Goal: Task Accomplishment & Management: Manage account settings

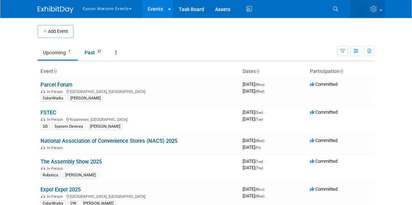
click at [373, 11] on icon at bounding box center [374, 9] width 8 height 6
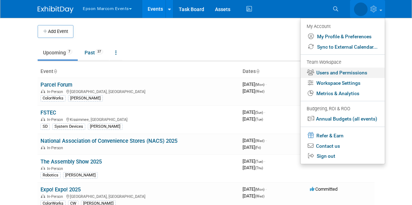
click at [333, 72] on link "Users and Permissions" at bounding box center [342, 73] width 84 height 10
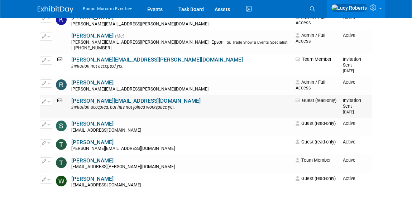
scroll to position [325, 0]
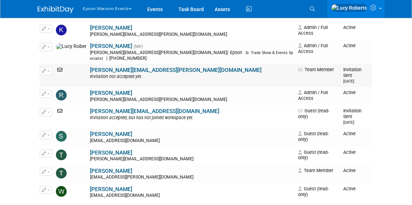
click at [60, 67] on icon at bounding box center [60, 69] width 9 height 5
click at [48, 71] on span "button" at bounding box center [48, 71] width 3 height 1
click at [55, 78] on link "Edit" at bounding box center [68, 83] width 57 height 10
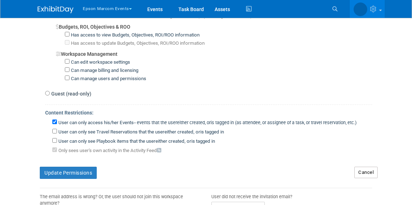
scroll to position [586, 0]
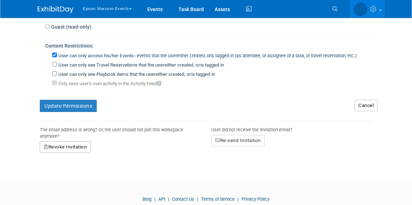
click at [70, 141] on button "Revoke Invitation" at bounding box center [65, 146] width 51 height 11
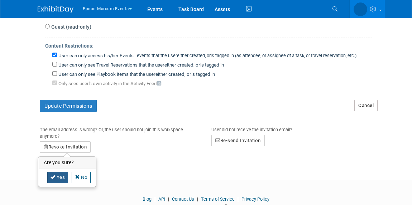
click at [58, 172] on link "Yes" at bounding box center [57, 177] width 21 height 11
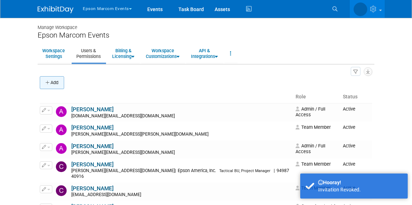
click at [58, 82] on button "Add" at bounding box center [52, 82] width 24 height 13
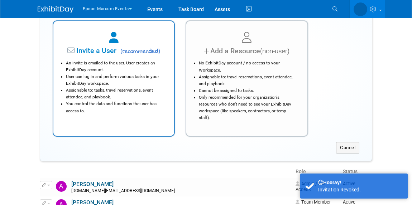
click at [100, 92] on li "Assignable to: tasks, travel reservations, event attendee, and playbook." at bounding box center [115, 94] width 99 height 14
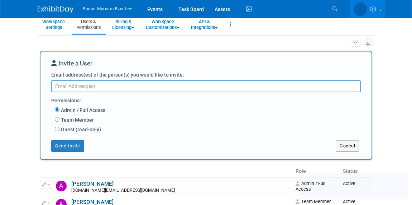
click at [87, 90] on textarea "Email address(es) of the person(s) you would like to invite:" at bounding box center [205, 86] width 309 height 12
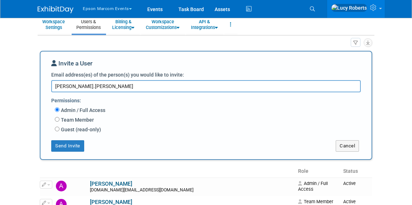
click at [147, 87] on textarea "phillip.tierney" at bounding box center [205, 86] width 309 height 12
type textarea "[PERSON_NAME][EMAIL_ADDRESS][PERSON_NAME][DOMAIN_NAME]"
click at [73, 118] on label "Team Member" at bounding box center [76, 119] width 34 height 7
click at [59, 118] on input "Team Member" at bounding box center [57, 119] width 5 height 5
radio input "true"
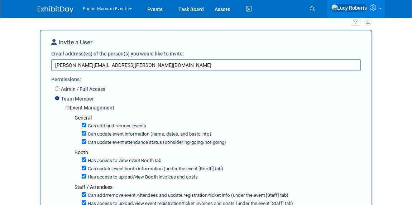
scroll to position [94, 0]
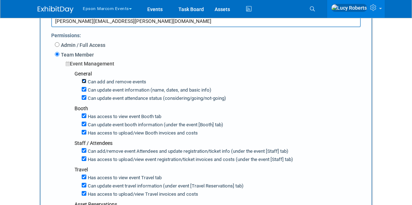
click at [84, 82] on input "Can add and remove events" at bounding box center [84, 81] width 5 height 5
checkbox input "false"
click at [86, 96] on input "Can update event attendance status (considering/going/not-going)" at bounding box center [84, 97] width 5 height 5
click at [83, 99] on input "Can update event attendance status (considering/going/not-going)" at bounding box center [84, 97] width 5 height 5
checkbox input "true"
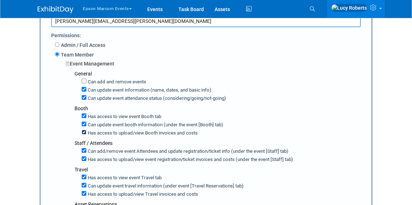
click at [85, 131] on input "Has access to upload/view Booth invoices and costs" at bounding box center [84, 132] width 5 height 5
checkbox input "false"
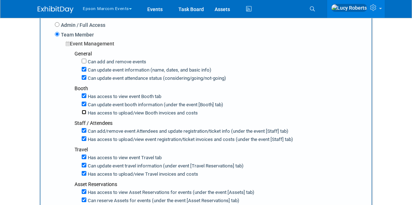
scroll to position [159, 0]
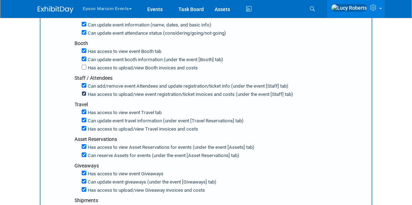
click at [84, 92] on input "Has access to upload/view event registration/ticket invoices and costs (under t…" at bounding box center [84, 93] width 5 height 5
checkbox input "false"
click at [82, 126] on input "Has access to upload/view Travel invoices and costs" at bounding box center [84, 128] width 5 height 5
checkbox input "false"
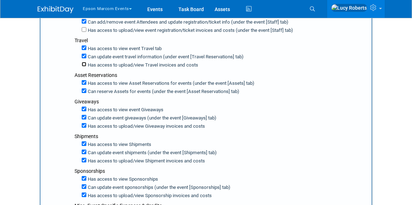
scroll to position [224, 0]
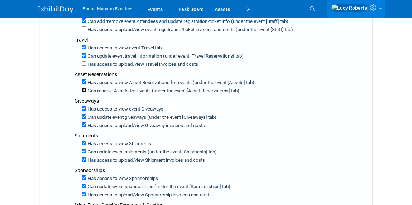
click at [84, 88] on input "Can reserve Assets for events (under the event [Asset Reservations] tab)" at bounding box center [84, 90] width 5 height 5
checkbox input "false"
click at [81, 120] on div "Has access to view event Giveaways Can update event giveaways (under the event …" at bounding box center [219, 117] width 291 height 25
click at [82, 114] on input "Can update event giveaways (under the event [Giveaways] tab)" at bounding box center [84, 116] width 5 height 5
checkbox input "false"
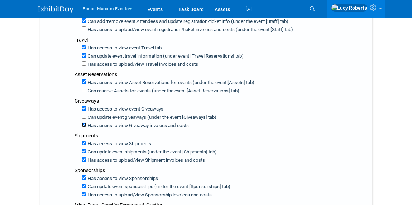
click at [83, 122] on input "Has access to view Giveaway invoices and costs" at bounding box center [84, 124] width 5 height 5
checkbox input "false"
click at [83, 157] on input "Has access to upload/view Shipment invoices and costs" at bounding box center [84, 159] width 5 height 5
checkbox input "false"
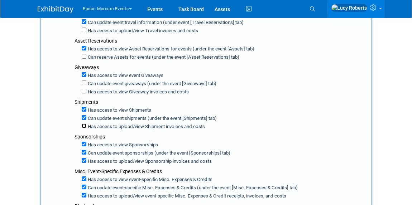
scroll to position [289, 0]
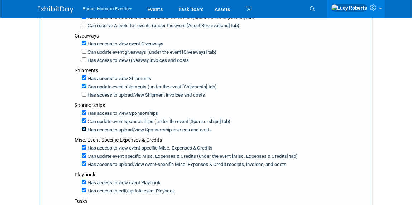
click at [82, 127] on input "Has access to upload/view Sponsorship invoices and costs" at bounding box center [84, 129] width 5 height 5
checkbox input "false"
click at [83, 118] on input "Can update event sponsorships (under the event [Sponsorships] tab)" at bounding box center [84, 120] width 5 height 5
checkbox input "false"
click at [84, 145] on input "Has access to view event-specific Misc. Expenses & Credits" at bounding box center [84, 147] width 5 height 5
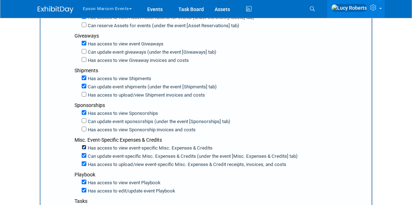
checkbox input "false"
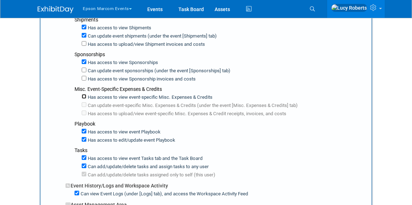
scroll to position [387, 0]
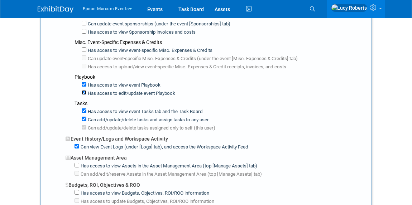
click at [83, 90] on input "Has access to edit/update event Playbook" at bounding box center [84, 92] width 5 height 5
checkbox input "false"
click at [84, 117] on input "Can add/update/delete tasks and assign tasks to any user" at bounding box center [84, 119] width 5 height 5
checkbox input "true"
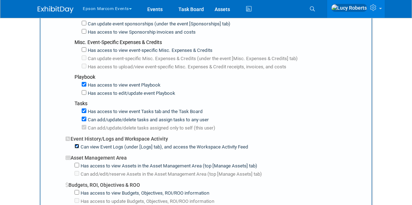
click at [75, 144] on input "Can view Event Logs (under [Logs] tab), and access the Workspace Activity Feed" at bounding box center [76, 146] width 5 height 5
checkbox input "false"
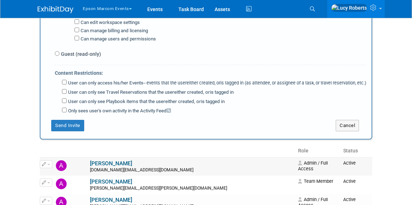
scroll to position [615, 0]
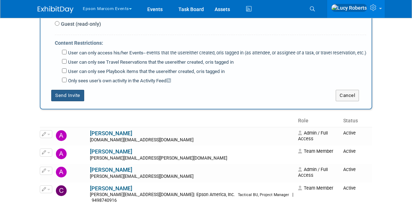
click at [64, 93] on button "Send Invite" at bounding box center [67, 95] width 33 height 11
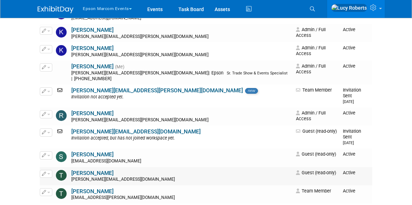
scroll to position [255, 0]
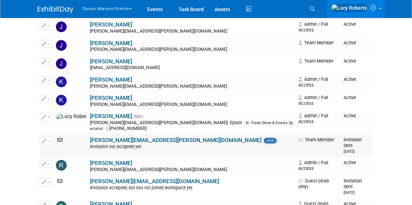
click at [50, 137] on button "button" at bounding box center [46, 141] width 13 height 8
click at [59, 148] on link "Edit" at bounding box center [68, 153] width 57 height 10
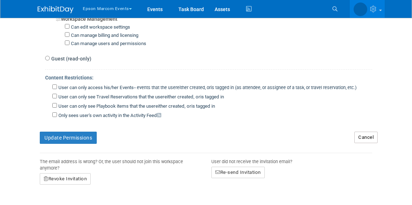
scroll to position [602, 0]
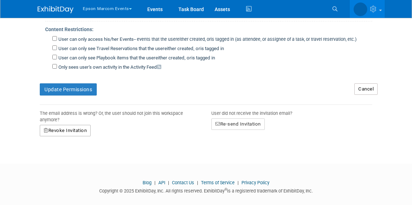
click at [72, 125] on button "Revoke Invitation" at bounding box center [65, 130] width 51 height 11
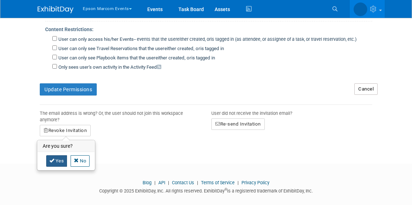
click at [57, 155] on link "Yes" at bounding box center [56, 160] width 21 height 11
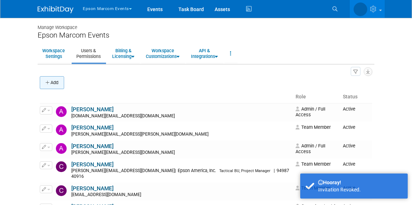
click at [55, 83] on button "Add" at bounding box center [52, 82] width 24 height 13
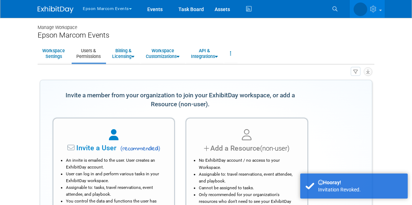
click at [99, 139] on div at bounding box center [113, 135] width 103 height 16
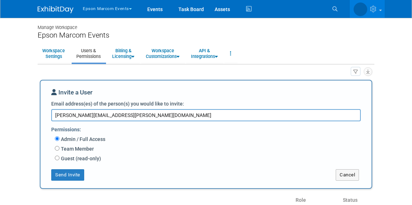
scroll to position [32, 0]
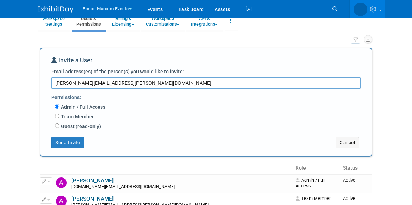
type textarea "[PERSON_NAME][EMAIL_ADDRESS][PERSON_NAME][DOMAIN_NAME]"
click at [58, 116] on div "Team Member Event Management General Can add and remove events Can update event…" at bounding box center [210, 117] width 311 height 10
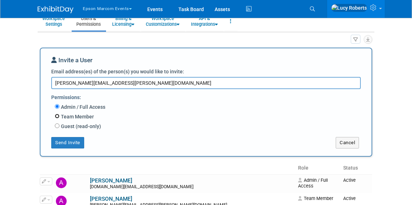
click at [58, 116] on input "Team Member" at bounding box center [57, 116] width 5 height 5
radio input "true"
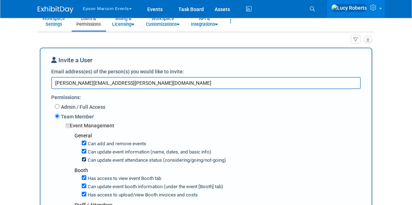
click at [83, 157] on input "Can update event attendance status (considering/going/not-going)" at bounding box center [84, 159] width 5 height 5
click at [84, 157] on input "Can update event attendance status (considering/going/not-going)" at bounding box center [84, 159] width 5 height 5
checkbox input "true"
click at [84, 143] on input "Can add and remove events" at bounding box center [84, 143] width 5 height 5
checkbox input "false"
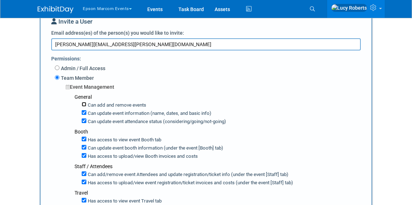
scroll to position [97, 0]
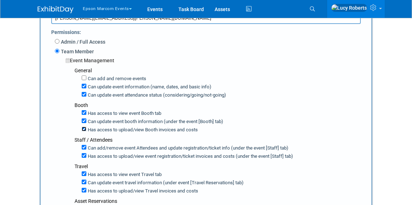
click at [84, 129] on input "Has access to upload/view Booth invoices and costs" at bounding box center [84, 129] width 5 height 5
checkbox input "false"
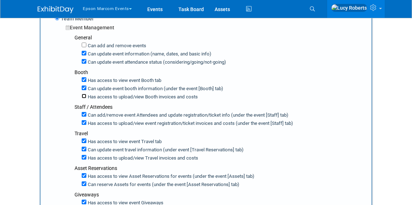
scroll to position [163, 0]
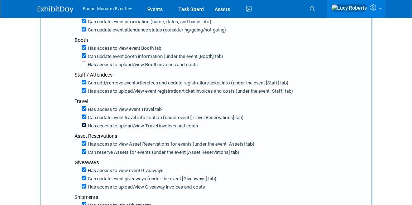
click at [83, 123] on input "Has access to upload/view Travel invoices and costs" at bounding box center [84, 125] width 5 height 5
checkbox input "false"
click at [82, 152] on div "Can reserve Assets for events (under the event [Asset Reservations] tab)" at bounding box center [224, 152] width 284 height 8
click at [83, 151] on input "Can reserve Assets for events (under the event [Asset Reservations] tab)" at bounding box center [84, 151] width 5 height 5
checkbox input "false"
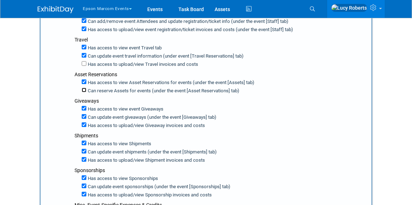
scroll to position [228, 0]
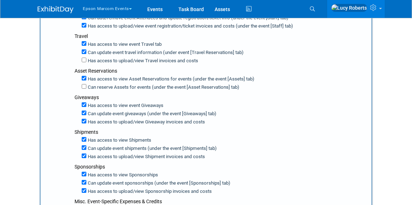
click at [86, 119] on label "Has access to upload/view Giveaway invoices and costs" at bounding box center [145, 122] width 118 height 7
click at [86, 119] on input "Has access to upload/view Giveaway invoices and costs" at bounding box center [84, 121] width 5 height 5
checkbox input "false"
click at [84, 111] on input "Can update event giveaways (under the event [Giveaways] tab)" at bounding box center [84, 113] width 5 height 5
checkbox input "false"
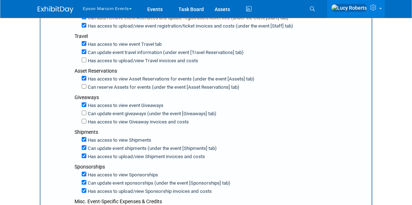
click at [86, 154] on label "Has access to upload/view Shipment invoices and costs" at bounding box center [145, 157] width 118 height 7
click at [86, 154] on input "Has access to upload/view Shipment invoices and costs" at bounding box center [84, 156] width 5 height 5
checkbox input "false"
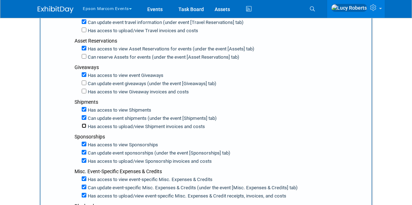
scroll to position [293, 0]
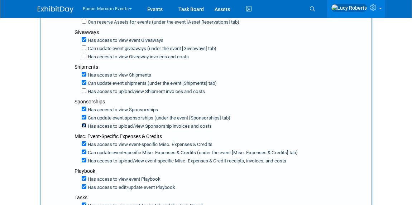
click at [85, 123] on input "Has access to upload/view Sponsorship invoices and costs" at bounding box center [84, 125] width 5 height 5
click at [83, 123] on input "Has access to upload/view Sponsorship invoices and costs" at bounding box center [84, 125] width 5 height 5
checkbox input "true"
click at [83, 158] on input "Has access to upload/view event-specific Misc. Expenses & Credit receipts, invo…" at bounding box center [84, 160] width 5 height 5
checkbox input "false"
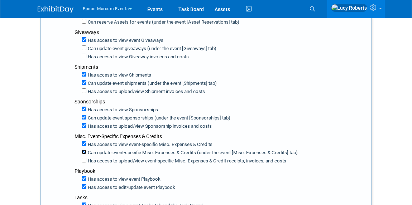
click at [84, 150] on input "Can update event-specific Misc. Expenses & Credits (under the event [Misc. Expe…" at bounding box center [84, 152] width 5 height 5
checkbox input "false"
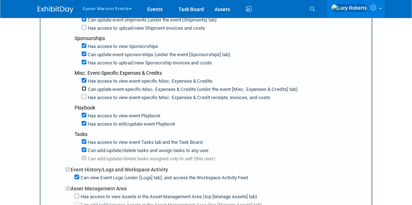
scroll to position [358, 0]
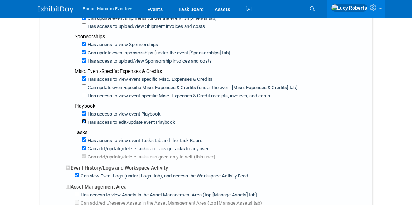
click at [83, 119] on input "Has access to edit/update event Playbook" at bounding box center [84, 121] width 5 height 5
checkbox input "false"
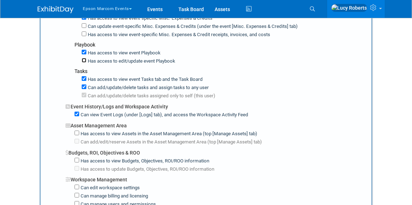
scroll to position [423, 0]
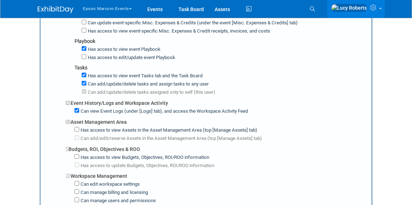
click at [78, 107] on div "Can view Event Logs (under [Logs] tab), and access the Workspace Activity Feed" at bounding box center [219, 111] width 291 height 8
click at [76, 108] on input "Can view Event Logs (under [Logs] tab), and access the Workspace Activity Feed" at bounding box center [76, 110] width 5 height 5
checkbox input "false"
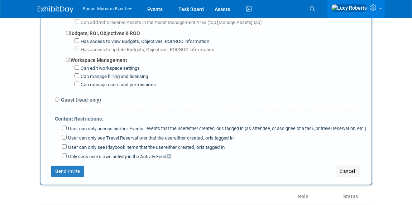
scroll to position [553, 0]
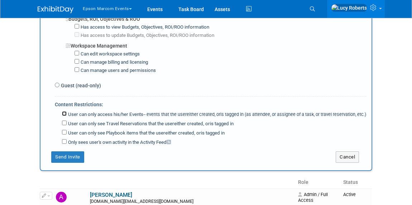
click at [64, 111] on input "User can only access his/her Events -- events that the user either created, or …" at bounding box center [64, 113] width 5 height 5
checkbox input "true"
click at [61, 155] on button "Send Invite" at bounding box center [67, 156] width 33 height 11
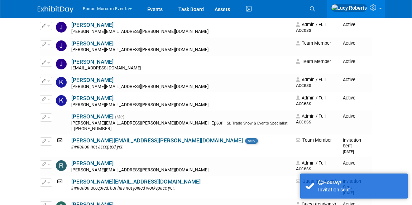
scroll to position [260, 0]
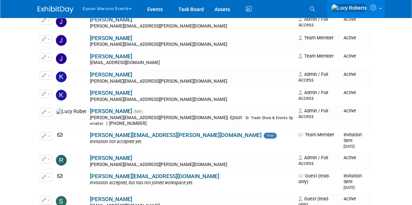
click at [98, 8] on button "Epson Marcom Events" at bounding box center [111, 7] width 59 height 15
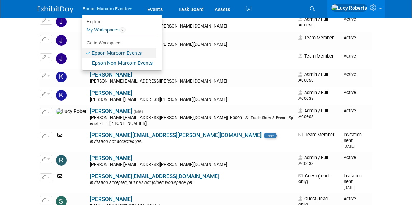
click at [108, 54] on link "Epson Marcom Events" at bounding box center [119, 53] width 74 height 10
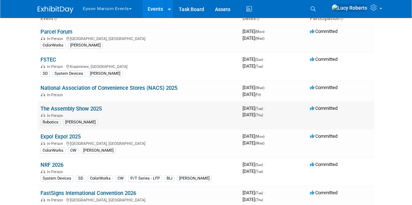
scroll to position [65, 0]
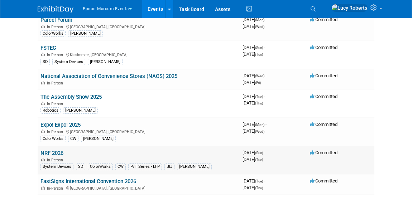
click at [55, 151] on link "NRF 2026" at bounding box center [51, 153] width 23 height 6
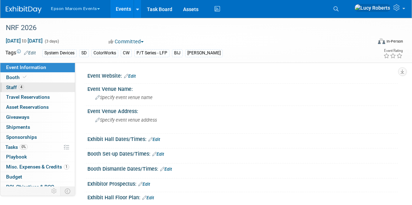
click at [15, 85] on span "Staff 4" at bounding box center [15, 87] width 18 height 6
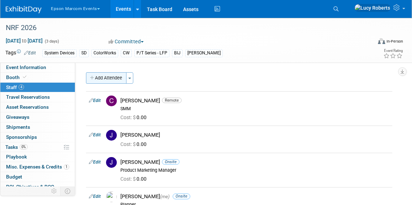
click at [113, 79] on button "Add Attendee" at bounding box center [106, 77] width 40 height 11
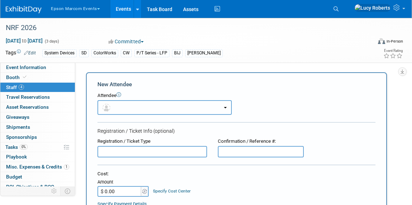
click at [126, 108] on button "button" at bounding box center [164, 107] width 134 height 15
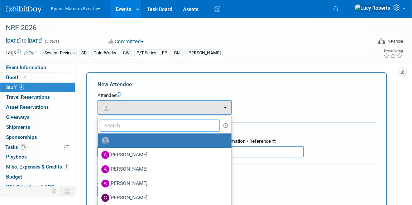
click at [114, 123] on input "text" at bounding box center [160, 126] width 120 height 12
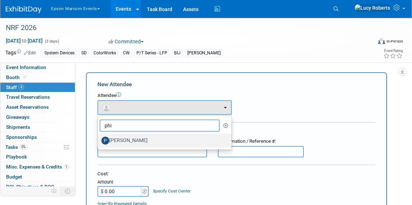
type input "phi"
click at [112, 139] on label "[PERSON_NAME]" at bounding box center [162, 140] width 123 height 11
click at [99, 139] on input "[PERSON_NAME]" at bounding box center [96, 139] width 5 height 5
select select "1123a8b4-f449-4d67-bbd6-0b15c86fd7f4"
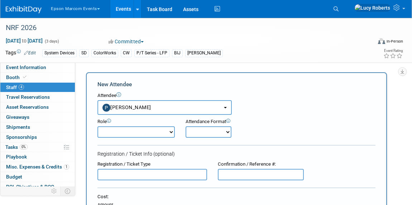
click at [124, 134] on select "Demonstrator Exhibit Builder Host Planner Presenter Product Marketing Manager" at bounding box center [135, 131] width 77 height 11
select select "2"
click at [97, 126] on select "Demonstrator Exhibit Builder Host Planner Presenter Product Marketing Manager" at bounding box center [135, 131] width 77 height 11
click at [196, 134] on select "Onsite Remote" at bounding box center [208, 131] width 46 height 11
select select "1"
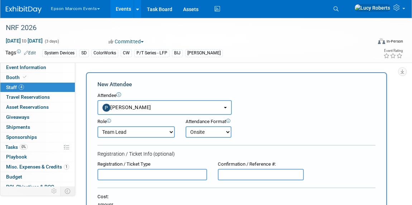
click at [185, 126] on select "Onsite Remote" at bounding box center [208, 131] width 46 height 11
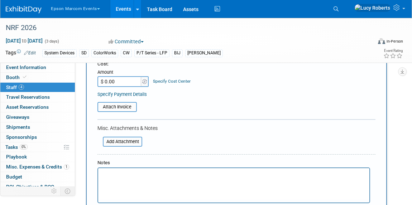
scroll to position [195, 0]
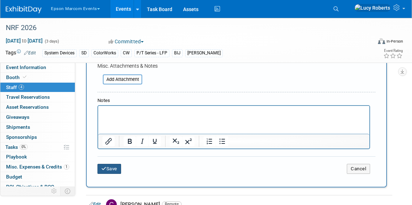
click at [111, 166] on button "Save" at bounding box center [109, 169] width 24 height 10
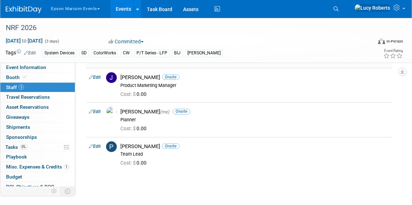
scroll to position [97, 0]
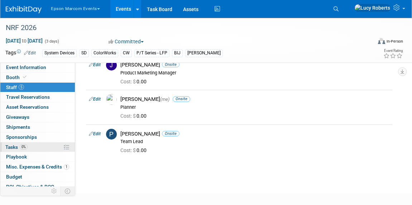
click at [24, 146] on span "0%" at bounding box center [24, 146] width 8 height 5
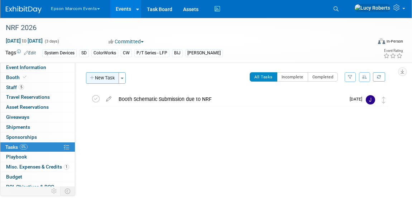
click at [109, 80] on button "New Task" at bounding box center [102, 77] width 33 height 11
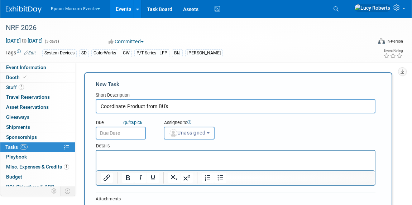
type input "Coordinate Product from BU's"
click at [111, 132] on input "text" at bounding box center [121, 133] width 50 height 13
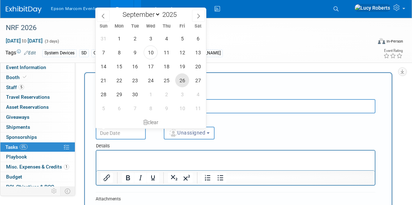
click at [181, 79] on span "26" at bounding box center [182, 80] width 14 height 14
type input "[DATE]"
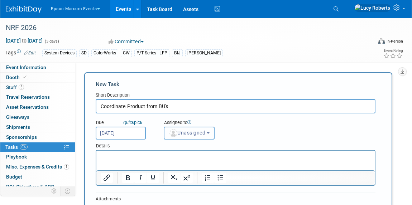
click at [189, 134] on span "Unassigned" at bounding box center [187, 133] width 37 height 6
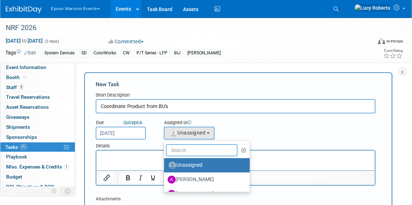
click at [190, 147] on input "text" at bounding box center [202, 150] width 72 height 12
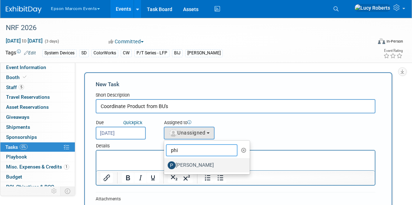
type input "phi"
click at [191, 165] on label "[PERSON_NAME]" at bounding box center [205, 165] width 75 height 11
click at [165, 165] on input "[PERSON_NAME]" at bounding box center [162, 164] width 5 height 5
select select "1123a8b4-f449-4d67-bbd6-0b15c86fd7f4"
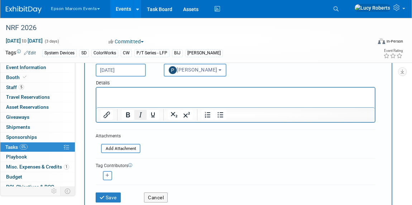
scroll to position [32, 0]
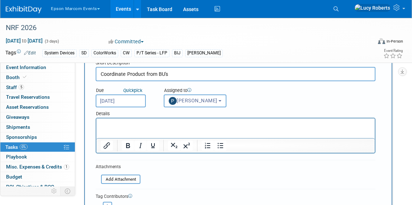
click at [117, 127] on p "Rich Text Area. Press ALT-0 for help." at bounding box center [236, 124] width 270 height 7
click at [236, 125] on p "Check with various BU's on which products they intend" at bounding box center [236, 124] width 270 height 7
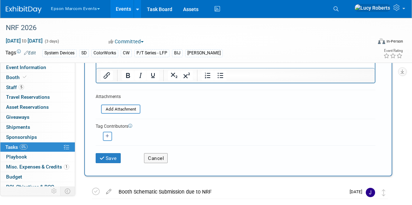
scroll to position [130, 0]
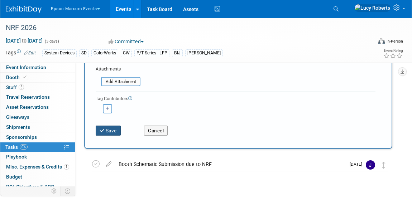
click at [112, 131] on button "Save" at bounding box center [108, 131] width 25 height 10
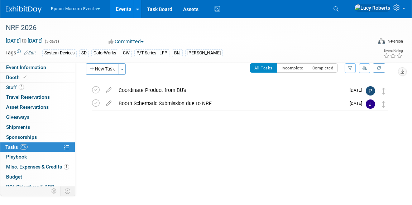
scroll to position [0, 0]
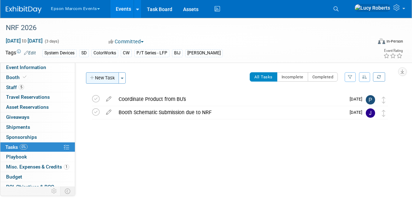
click at [106, 79] on button "New Task" at bounding box center [102, 77] width 33 height 11
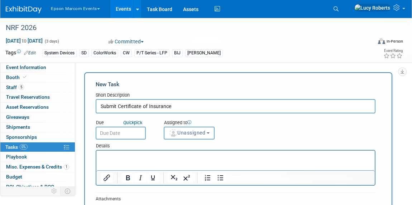
type input "Submit Certificate of Insurance"
click at [124, 131] on input "text" at bounding box center [121, 133] width 50 height 13
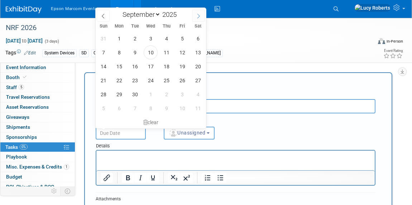
click at [195, 20] on span at bounding box center [198, 16] width 13 height 12
select select "9"
click at [183, 39] on span "3" at bounding box center [182, 38] width 14 height 14
type input "[DATE]"
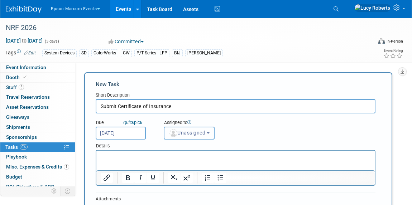
click at [187, 133] on span "Unassigned" at bounding box center [187, 133] width 37 height 6
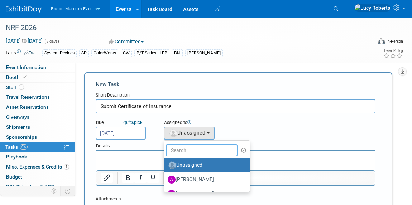
click at [190, 152] on input "text" at bounding box center [202, 150] width 72 height 12
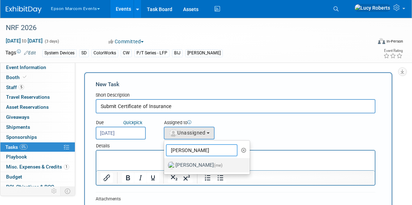
type input "[PERSON_NAME]"
click at [179, 164] on label "[PERSON_NAME] (me)" at bounding box center [205, 165] width 75 height 11
click at [165, 164] on input "[PERSON_NAME] (me)" at bounding box center [162, 164] width 5 height 5
select select "71abe8f6-6f63-4ecd-ba38-dfec793b3639"
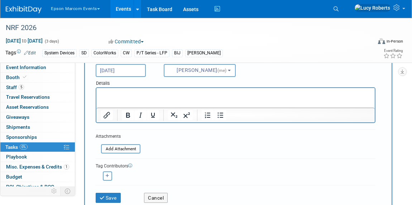
scroll to position [32, 0]
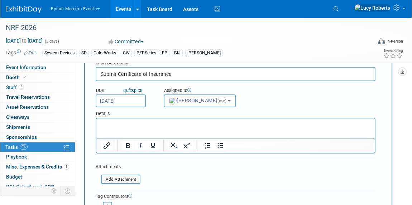
click at [107, 126] on p "Rich Text Area. Press ALT-0 for help." at bounding box center [236, 124] width 270 height 7
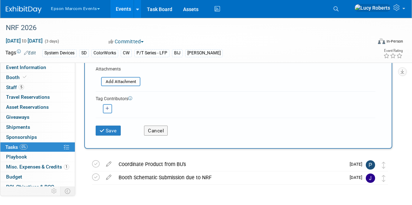
click at [107, 110] on button "button" at bounding box center [107, 108] width 9 height 9
select select
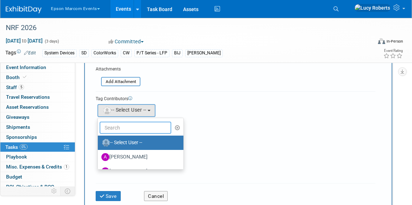
click at [115, 130] on input "text" at bounding box center [136, 128] width 72 height 12
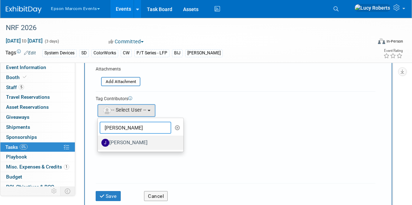
type input "[PERSON_NAME]"
click at [119, 140] on label "[PERSON_NAME]" at bounding box center [138, 142] width 75 height 11
click at [99, 140] on input "[PERSON_NAME]" at bounding box center [96, 142] width 5 height 5
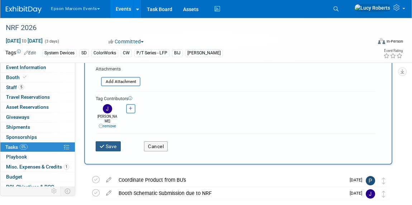
click at [114, 141] on button "Save" at bounding box center [108, 146] width 25 height 10
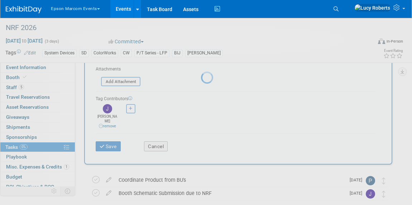
scroll to position [20, 0]
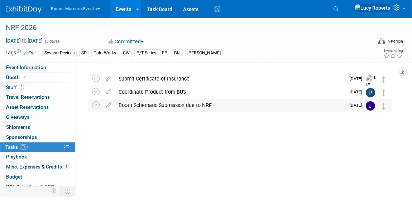
click at [130, 102] on div "Booth Schematic Submission due to NRF" at bounding box center [230, 105] width 230 height 12
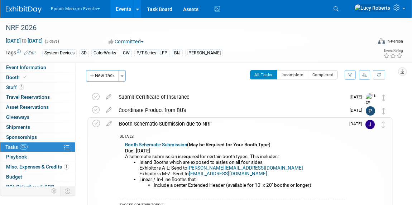
scroll to position [0, 0]
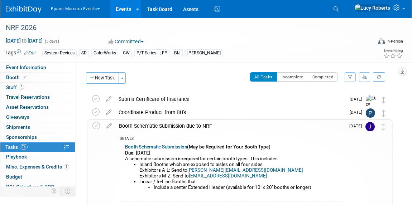
click at [187, 82] on div "All Tasks Incomplete Completed Filter by Assignee -- Select Assignee -- All una…" at bounding box center [261, 79] width 262 height 15
click at [96, 124] on icon at bounding box center [96, 126] width 8 height 8
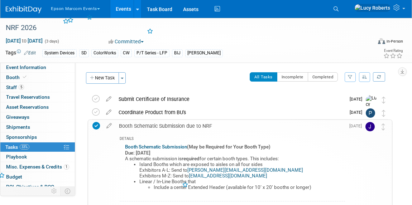
click at [97, 123] on icon at bounding box center [96, 126] width 8 height 8
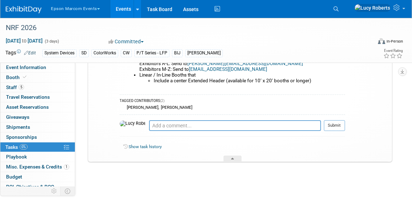
scroll to position [107, 0]
click at [232, 157] on icon at bounding box center [232, 159] width 3 height 4
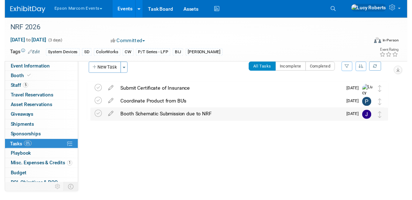
scroll to position [0, 0]
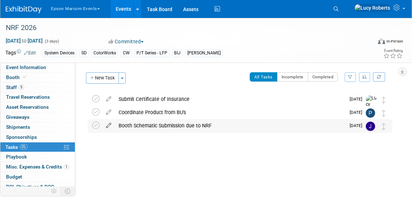
click at [110, 127] on icon at bounding box center [108, 124] width 13 height 9
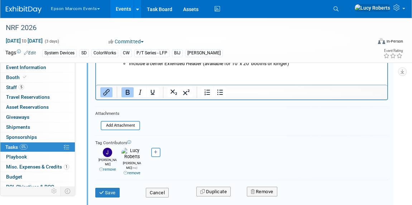
scroll to position [177, 0]
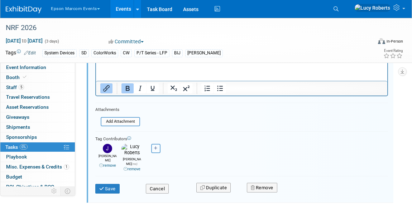
click at [156, 149] on icon "button" at bounding box center [156, 148] width 4 height 4
select select
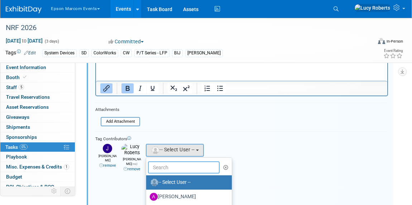
click at [154, 165] on input "text" at bounding box center [184, 167] width 72 height 12
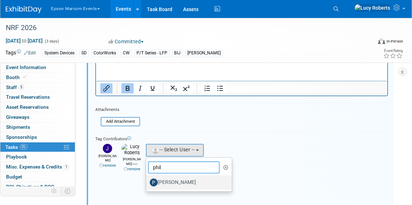
type input "phil"
click at [161, 179] on label "[PERSON_NAME]" at bounding box center [187, 182] width 75 height 11
click at [147, 179] on input "[PERSON_NAME]" at bounding box center [144, 181] width 5 height 5
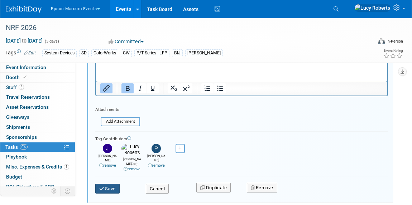
click at [107, 184] on button "Save" at bounding box center [107, 189] width 24 height 10
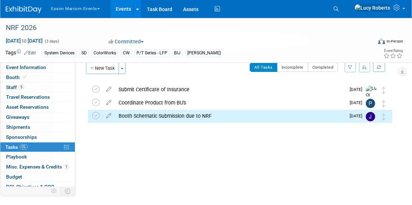
scroll to position [0, 0]
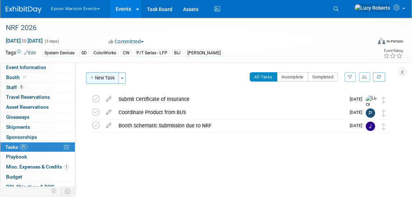
click at [101, 76] on button "New Task" at bounding box center [102, 77] width 33 height 11
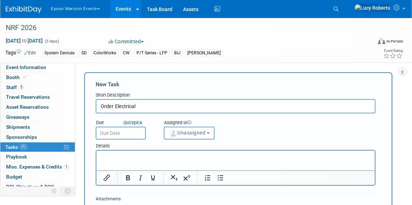
type input "Order Electrical"
click at [130, 131] on input "text" at bounding box center [121, 133] width 50 height 13
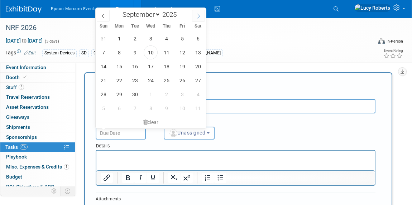
click at [196, 14] on icon at bounding box center [198, 16] width 5 height 5
select select "11"
click at [179, 39] on span "5" at bounding box center [182, 38] width 14 height 14
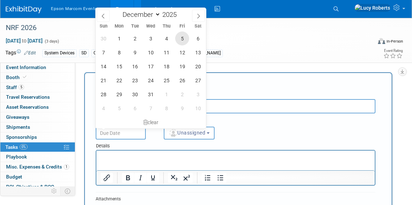
type input "[DATE]"
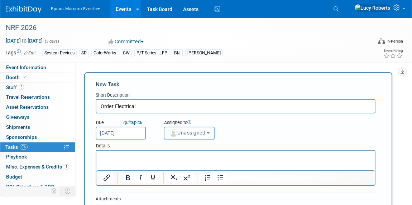
click at [190, 132] on span "Unassigned" at bounding box center [187, 133] width 37 height 6
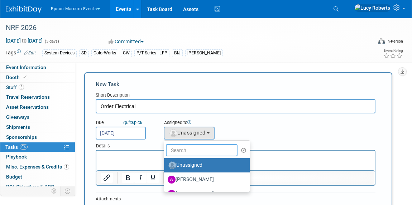
click at [186, 148] on input "text" at bounding box center [202, 150] width 72 height 12
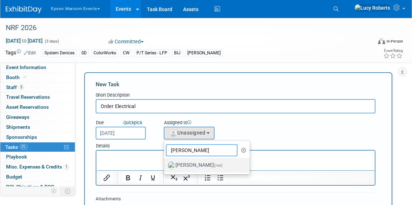
type input "[PERSON_NAME]"
click at [184, 168] on label "[PERSON_NAME] (me)" at bounding box center [205, 165] width 75 height 11
click at [165, 167] on input "[PERSON_NAME] (me)" at bounding box center [162, 164] width 5 height 5
select select "71abe8f6-6f63-4ecd-ba38-dfec793b3639"
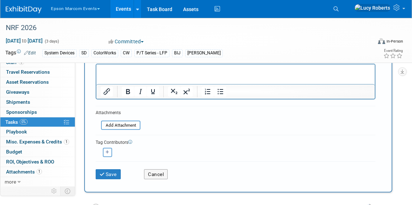
scroll to position [97, 0]
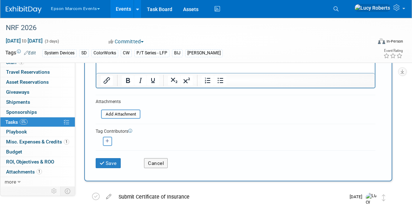
click at [109, 140] on icon "button" at bounding box center [108, 141] width 4 height 4
select select
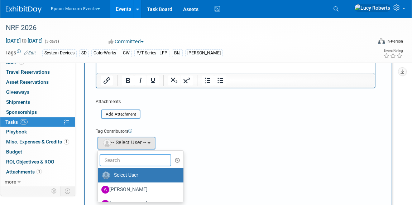
click at [113, 157] on input "text" at bounding box center [136, 160] width 72 height 12
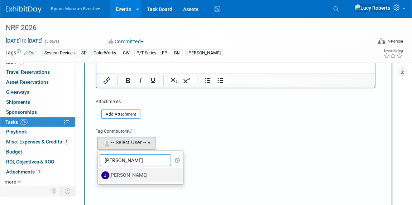
type input "[PERSON_NAME]"
click at [122, 175] on label "[PERSON_NAME]" at bounding box center [138, 175] width 75 height 11
click at [99, 175] on input "[PERSON_NAME]" at bounding box center [96, 174] width 5 height 5
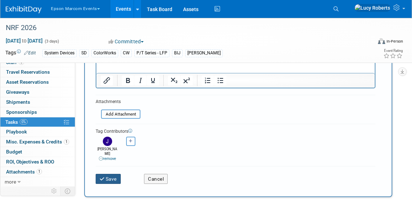
click at [106, 176] on button "Save" at bounding box center [108, 179] width 25 height 10
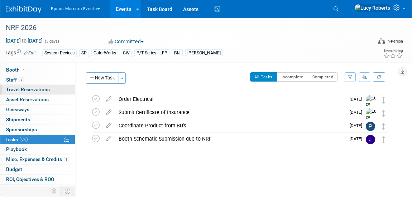
scroll to position [0, 0]
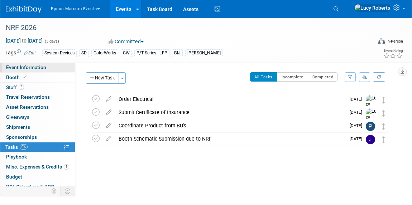
click at [30, 68] on span "Event Information" at bounding box center [26, 67] width 40 height 6
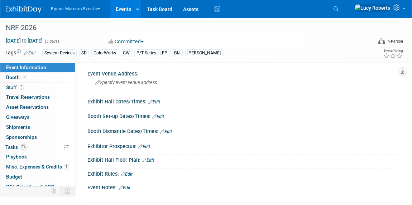
scroll to position [48, 0]
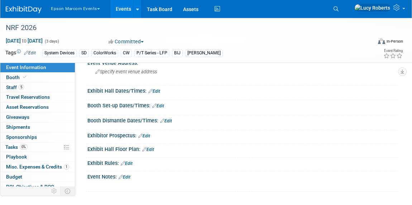
click at [152, 149] on link "Edit" at bounding box center [148, 149] width 12 height 5
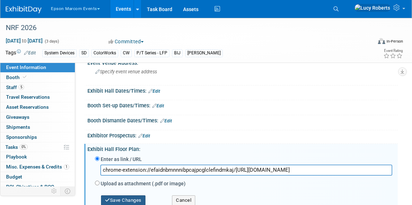
type input "chrome-extension://efaidnbmnnnibpcajpcglclefindmkaj/[URL][DOMAIN_NAME]"
click at [127, 199] on button "Save Changes" at bounding box center [123, 200] width 44 height 10
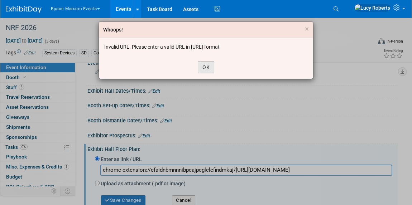
click at [209, 69] on button "OK" at bounding box center [206, 67] width 16 height 12
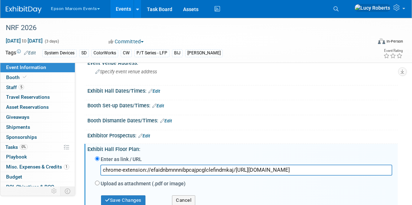
click at [386, 171] on input "chrome-extension://efaidnbmnnnibpcajpcglclefindmkaj/[URL][DOMAIN_NAME]" at bounding box center [246, 170] width 292 height 11
click at [125, 200] on button "Save Changes" at bounding box center [123, 200] width 44 height 10
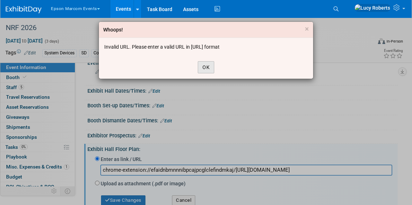
click at [207, 64] on button "OK" at bounding box center [206, 67] width 16 height 12
